Goal: Task Accomplishment & Management: Use online tool/utility

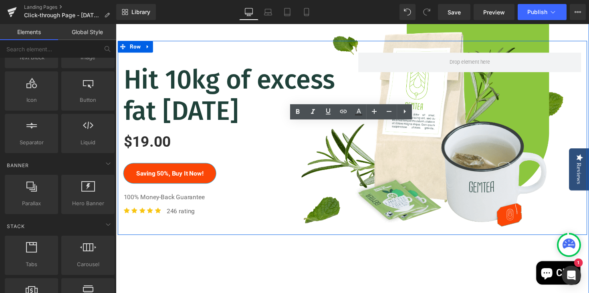
scroll to position [191, 0]
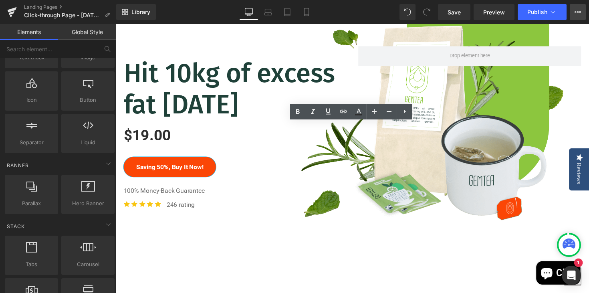
click at [575, 11] on icon at bounding box center [575, 12] width 2 height 2
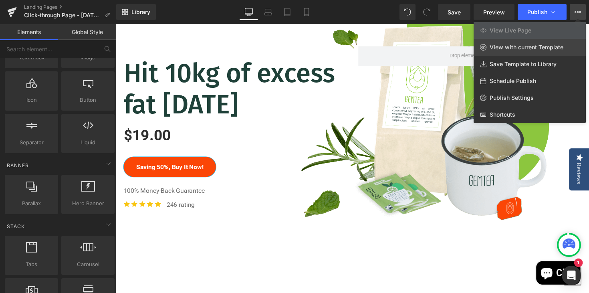
click at [510, 46] on span "View with current Template" at bounding box center [526, 47] width 74 height 7
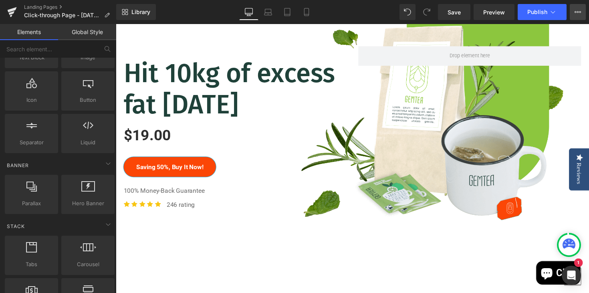
click at [575, 12] on icon at bounding box center [577, 12] width 6 height 6
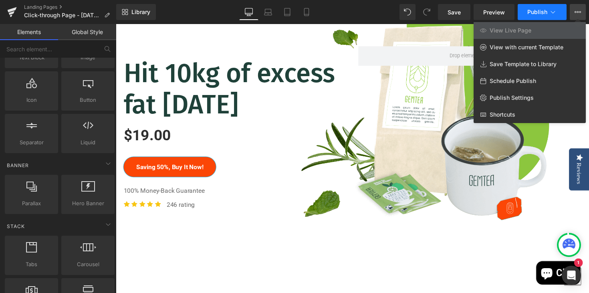
click at [562, 12] on button "Publish" at bounding box center [542, 12] width 49 height 16
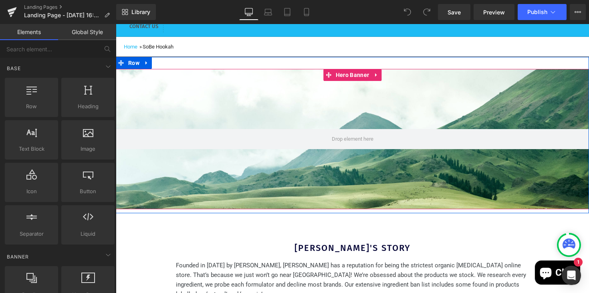
scroll to position [119, 0]
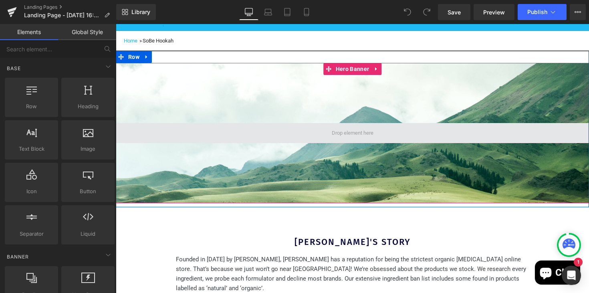
click at [306, 131] on span at bounding box center [352, 133] width 473 height 20
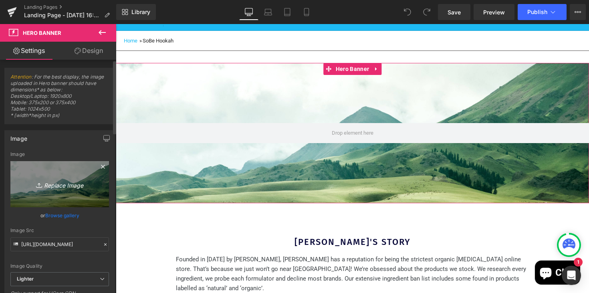
click at [69, 199] on link "Replace Image" at bounding box center [59, 184] width 99 height 46
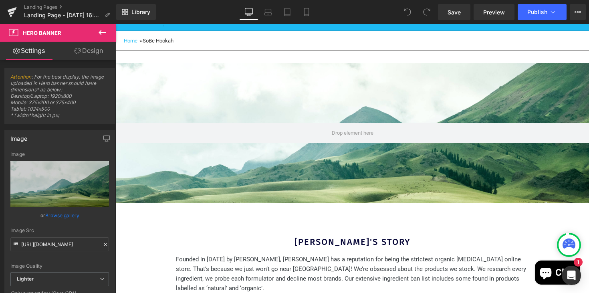
type input "C:\fakepath\IMG_1795.jpeg"
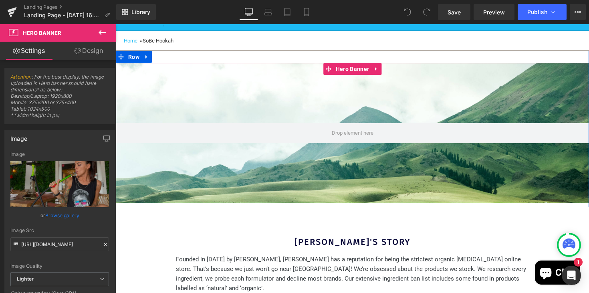
type input "[URL][DOMAIN_NAME]"
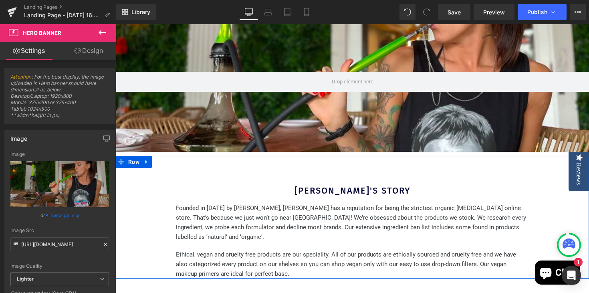
scroll to position [183, 0]
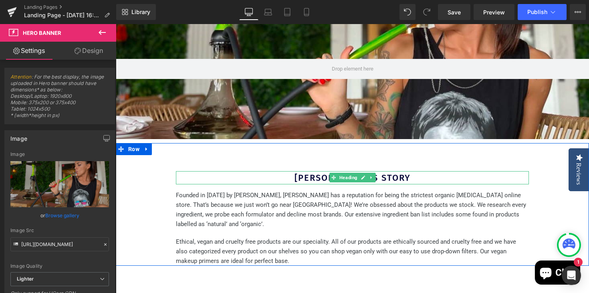
click at [410, 177] on h2 "[PERSON_NAME]'S STORY" at bounding box center [352, 177] width 353 height 13
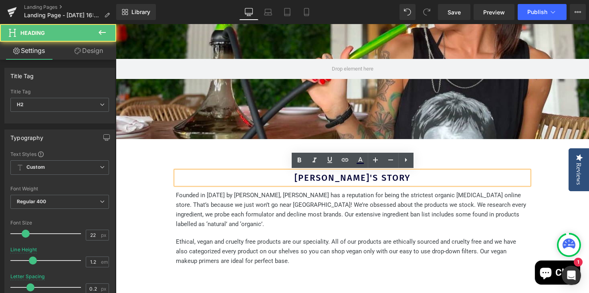
click at [399, 177] on h2 "[PERSON_NAME]'S STORY" at bounding box center [352, 177] width 353 height 13
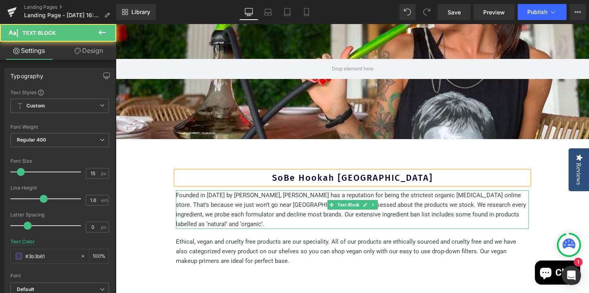
click at [252, 213] on p "Founded in [DATE] by [PERSON_NAME], [PERSON_NAME] has a reputation for being th…" at bounding box center [352, 209] width 353 height 38
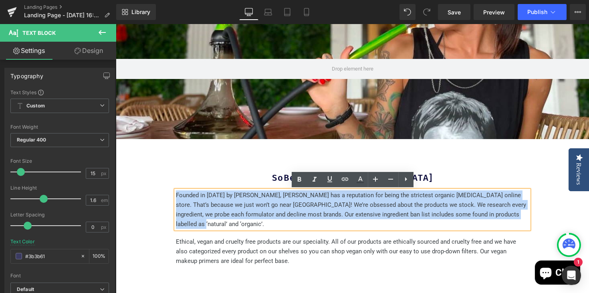
drag, startPoint x: 176, startPoint y: 193, endPoint x: 524, endPoint y: 218, distance: 348.5
click at [524, 218] on p "Founded in [DATE] by [PERSON_NAME], [PERSON_NAME] has a reputation for being th…" at bounding box center [352, 209] width 353 height 38
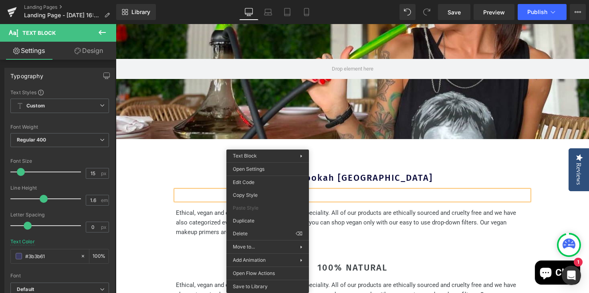
click at [116, 24] on div at bounding box center [116, 24] width 0 height 0
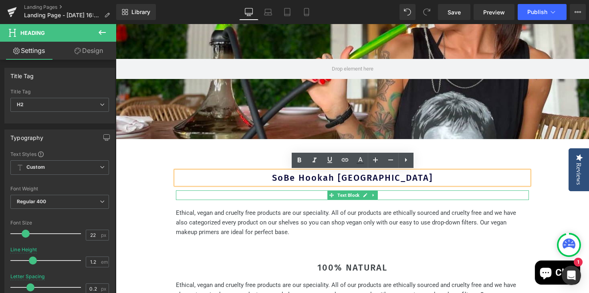
click at [196, 196] on p at bounding box center [352, 195] width 353 height 10
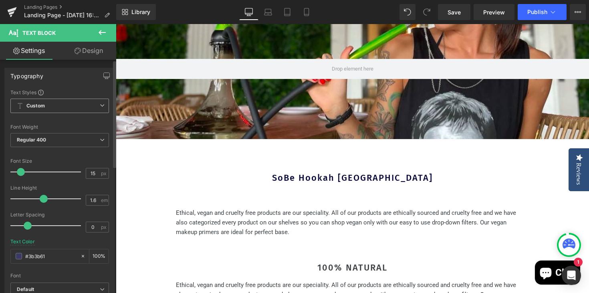
click at [96, 108] on span "Custom Setup Global Style" at bounding box center [59, 106] width 99 height 14
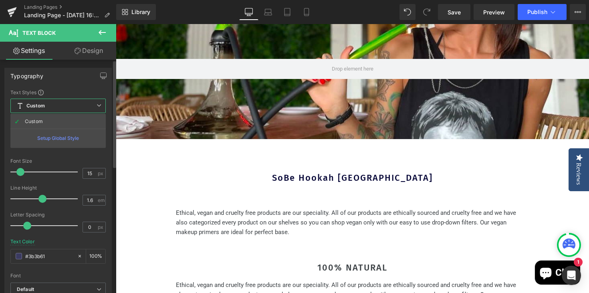
click at [97, 108] on span "Custom Setup Global Style" at bounding box center [57, 106] width 95 height 14
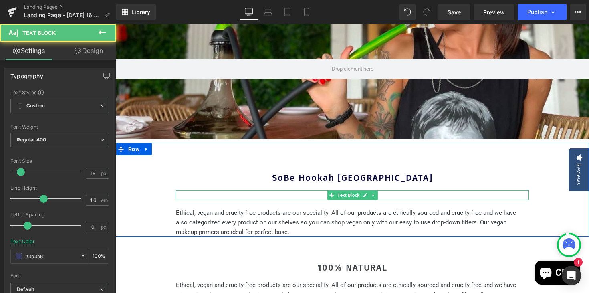
click at [281, 196] on p at bounding box center [352, 195] width 353 height 10
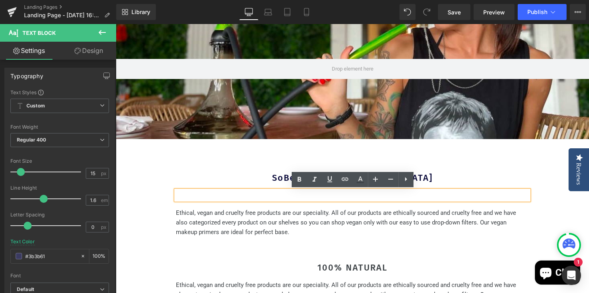
click at [281, 196] on p at bounding box center [352, 195] width 353 height 10
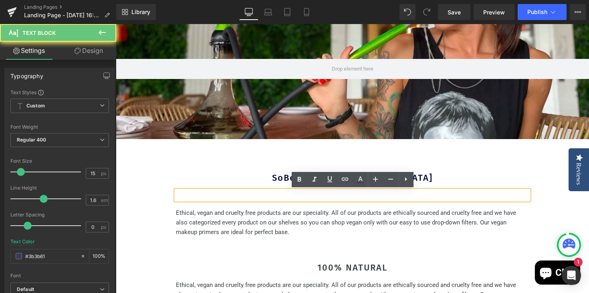
click at [281, 196] on p at bounding box center [352, 195] width 353 height 10
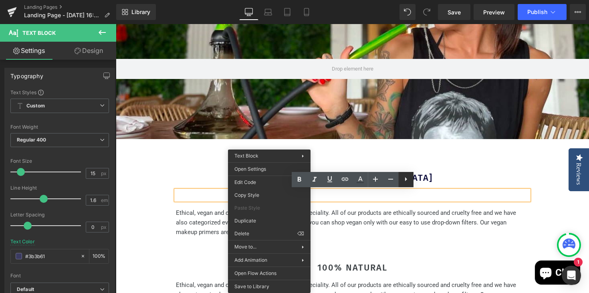
click at [405, 181] on icon at bounding box center [406, 179] width 10 height 10
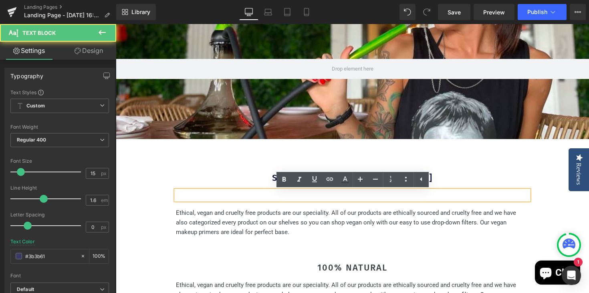
click at [477, 199] on p at bounding box center [352, 195] width 353 height 10
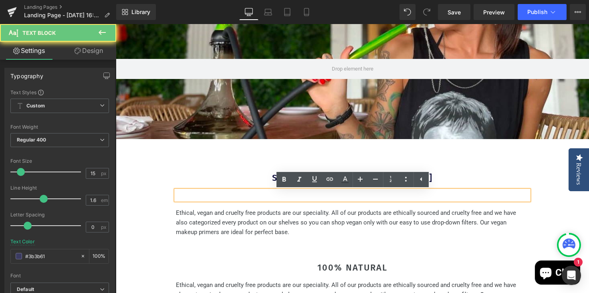
click at [477, 199] on p at bounding box center [352, 195] width 353 height 10
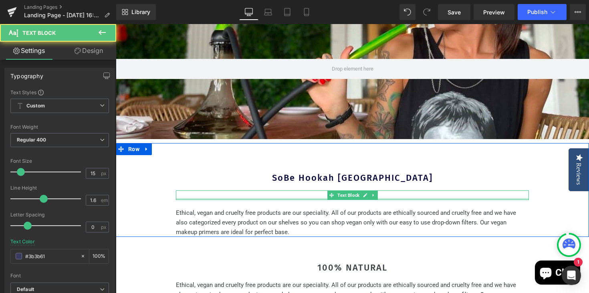
click at [241, 199] on div at bounding box center [352, 199] width 353 height 2
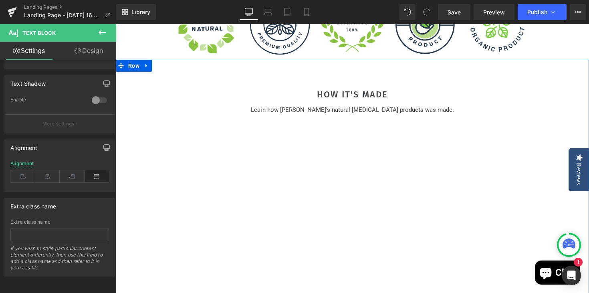
scroll to position [519, 0]
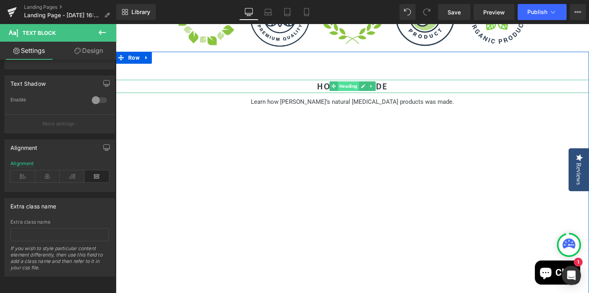
click at [348, 87] on span "Heading" at bounding box center [348, 86] width 21 height 10
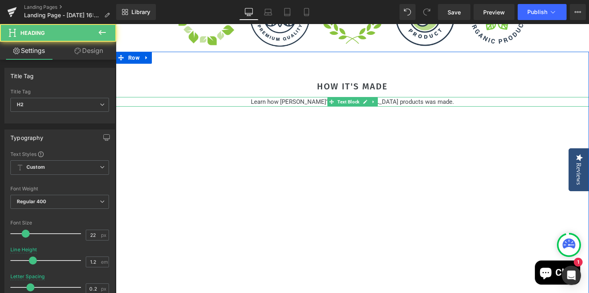
click at [308, 97] on div at bounding box center [352, 97] width 473 height 0
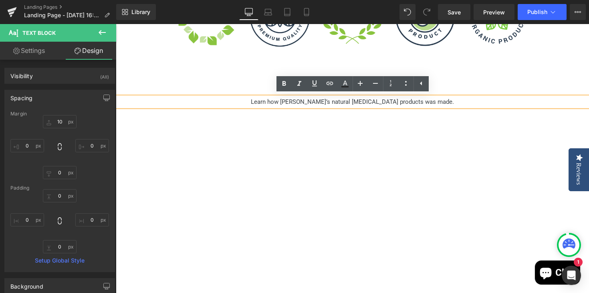
click at [391, 102] on p "Learn how AMELIA’s natural skin care products was made." at bounding box center [352, 102] width 473 height 10
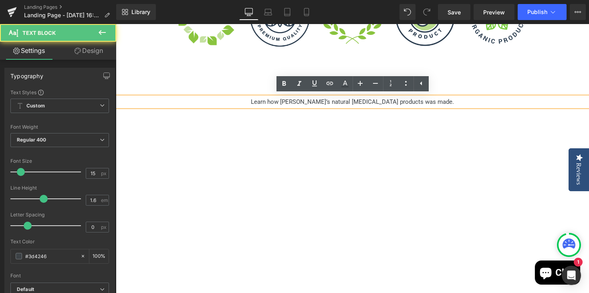
click at [440, 99] on p "Learn how AMELIA’s natural skin care products was made." at bounding box center [352, 102] width 473 height 10
click at [449, 79] on div "HOW IT'S MADE Heading Learn how AMELIA’s natural skin care products was made. T…" at bounding box center [352, 230] width 473 height 357
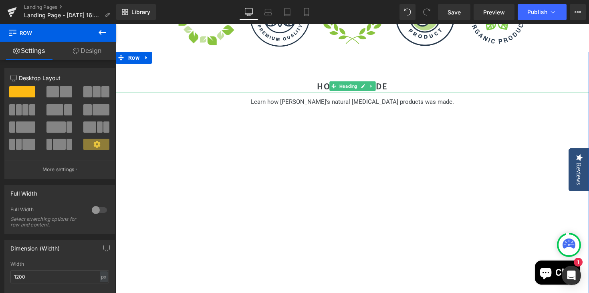
click at [389, 87] on h2 "HOW IT'S MADE" at bounding box center [352, 86] width 473 height 13
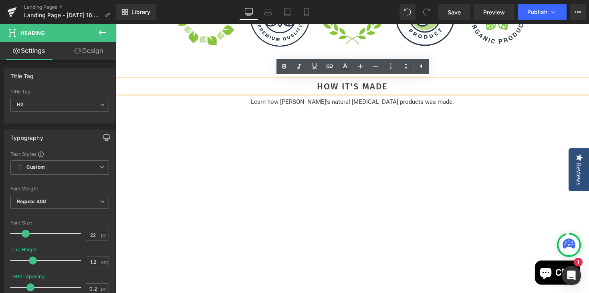
click at [391, 85] on h2 "HOW IT'S MADE" at bounding box center [352, 86] width 473 height 13
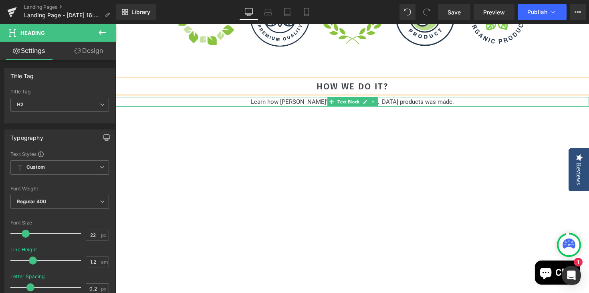
click at [428, 102] on p "Learn how AMELIA’s natural skin care products was made." at bounding box center [352, 102] width 473 height 10
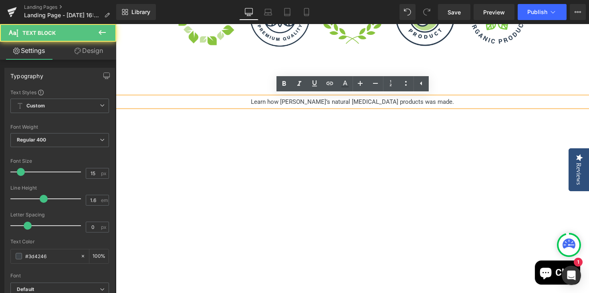
click at [327, 103] on p "Learn how AMELIA’s natural skin care products was made." at bounding box center [352, 102] width 473 height 10
click at [329, 103] on p "Learn how AMELIA’s natural skin care products was made." at bounding box center [352, 102] width 473 height 10
click at [375, 102] on p "Learn how AMELIA’s natural skin care products was made." at bounding box center [352, 102] width 473 height 10
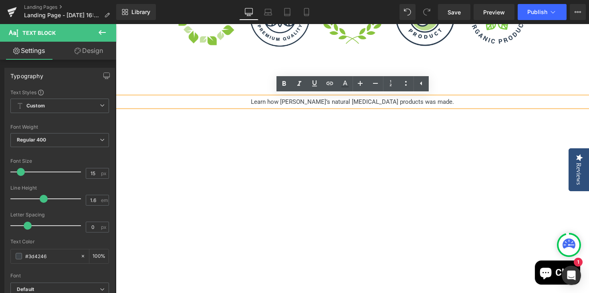
click at [411, 102] on p "Learn how AMELIA’s natural skin care products was made." at bounding box center [352, 102] width 473 height 10
